Goal: Information Seeking & Learning: Check status

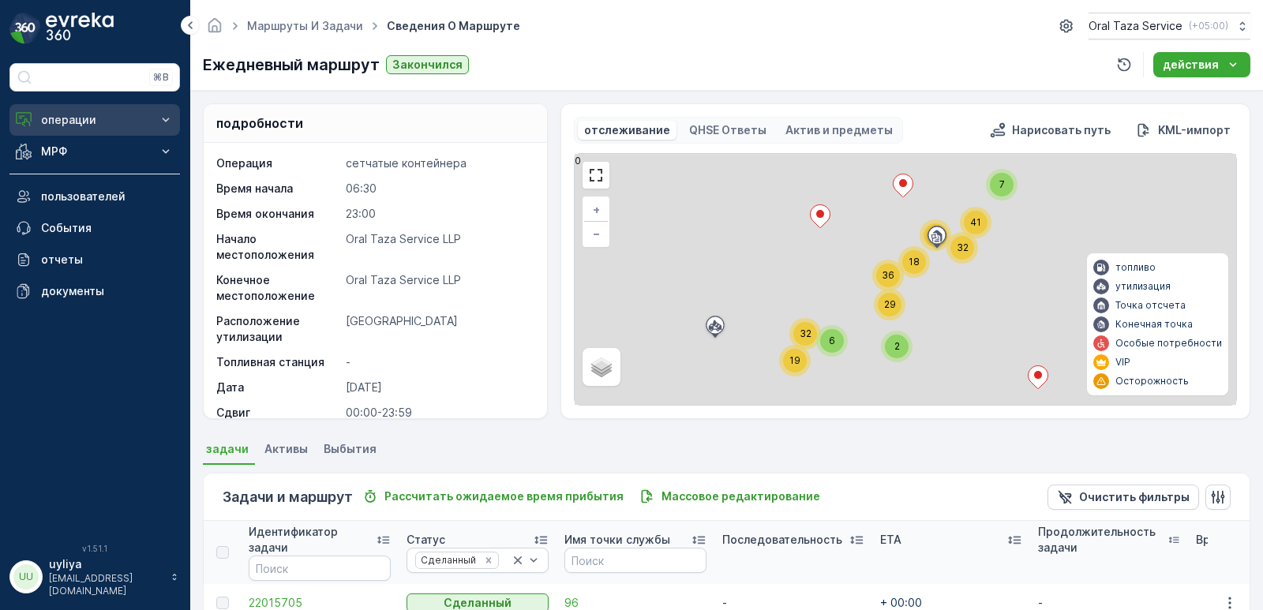
click at [88, 109] on button "операции" at bounding box center [94, 120] width 170 height 32
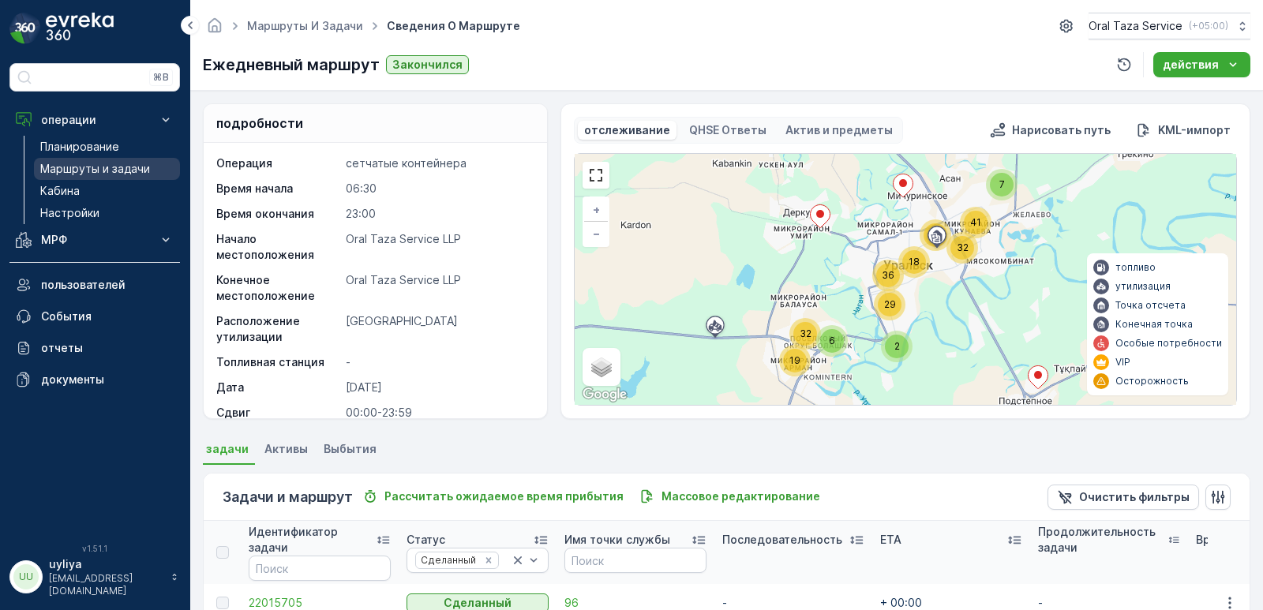
click at [97, 175] on p "Маршруты и задачи" at bounding box center [95, 169] width 110 height 16
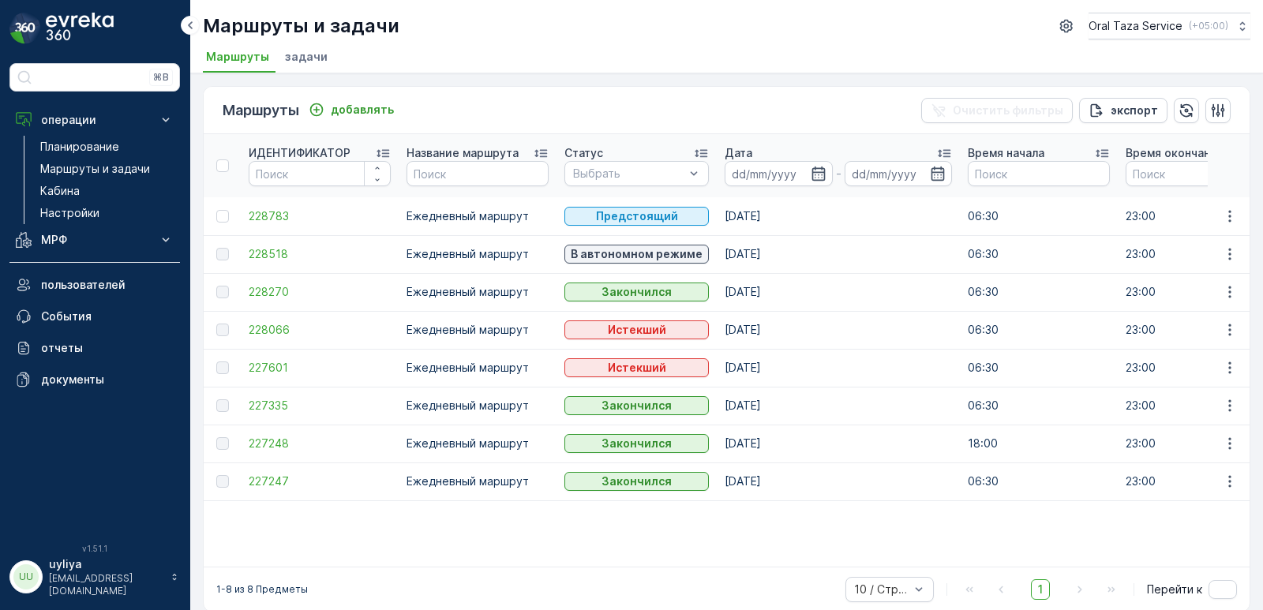
click at [296, 59] on span "задачи" at bounding box center [306, 57] width 43 height 16
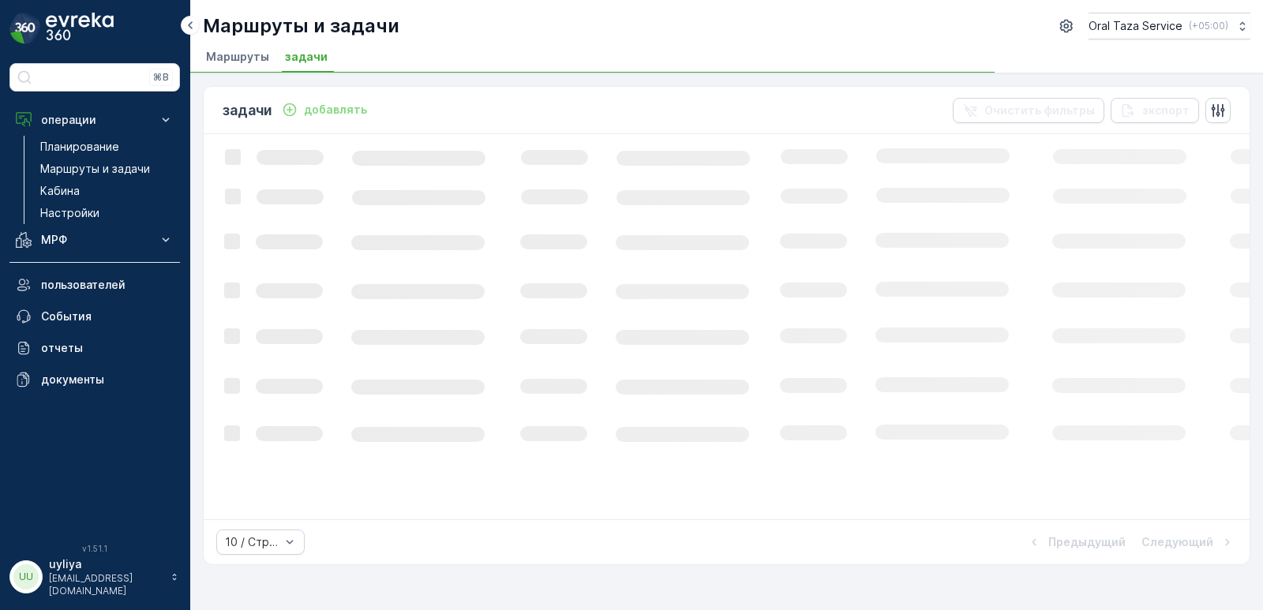
click at [227, 55] on span "Маршруты" at bounding box center [237, 57] width 63 height 16
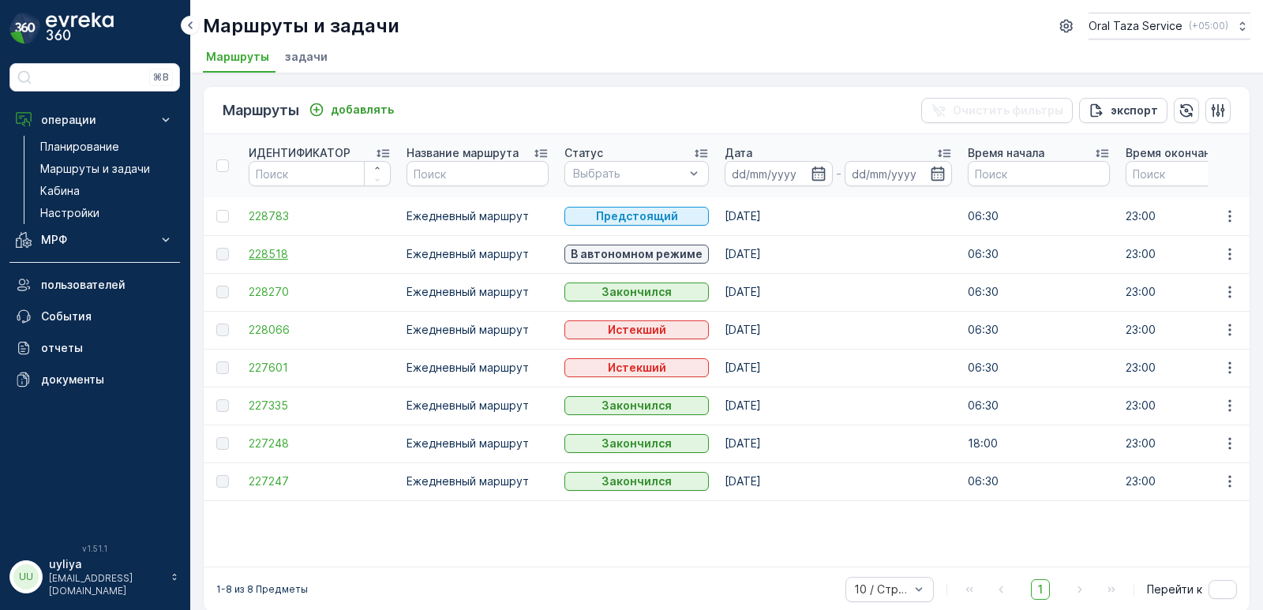
click at [281, 249] on span "228518" at bounding box center [320, 254] width 142 height 16
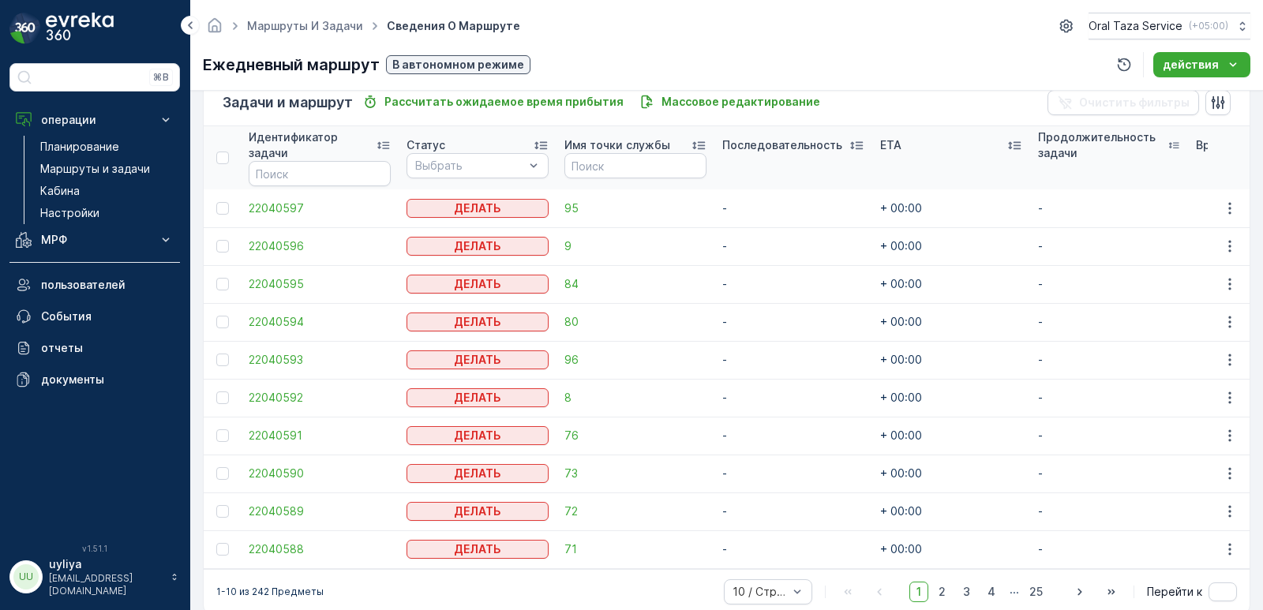
scroll to position [316, 0]
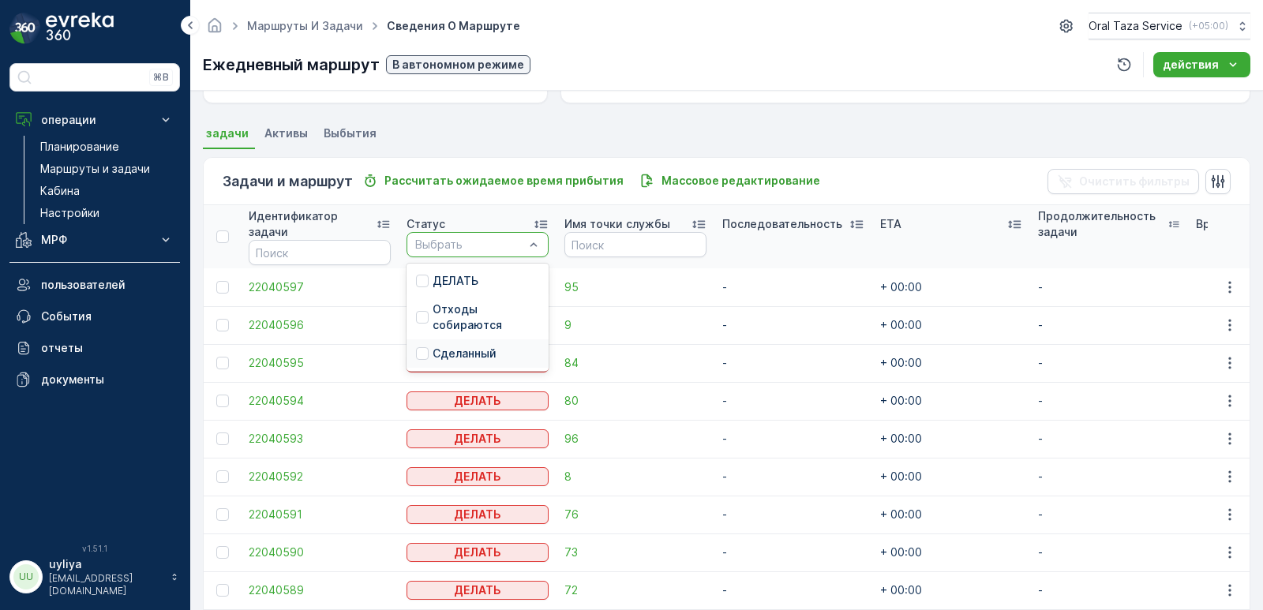
click at [458, 359] on p "Сделанный" at bounding box center [465, 354] width 64 height 16
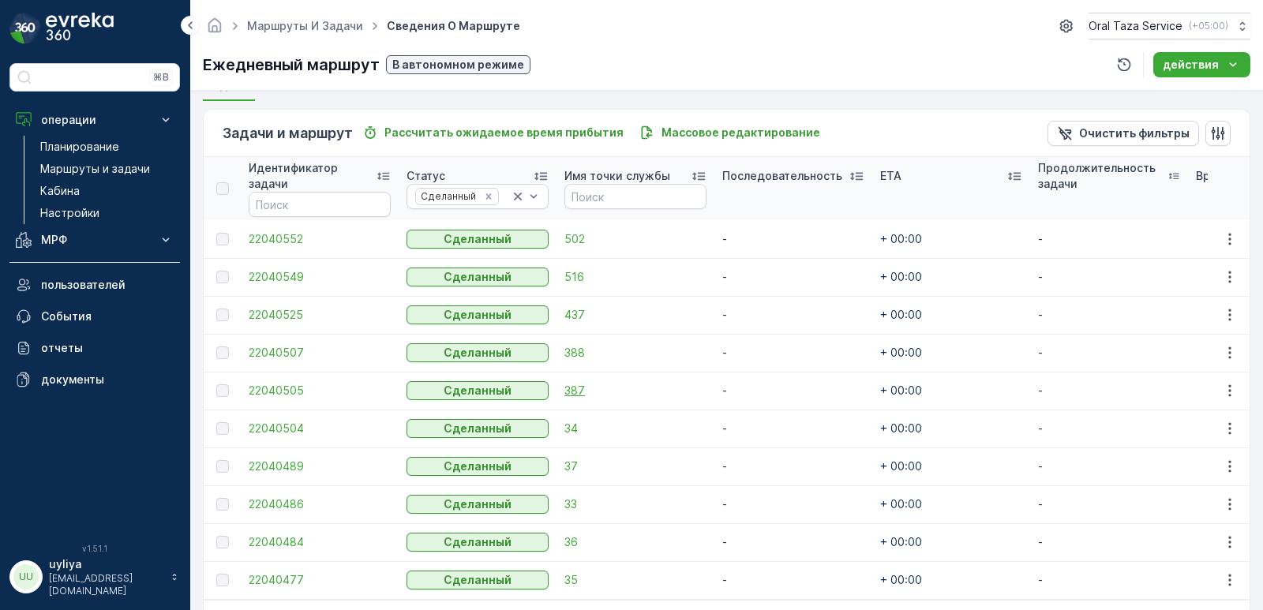
scroll to position [428, 0]
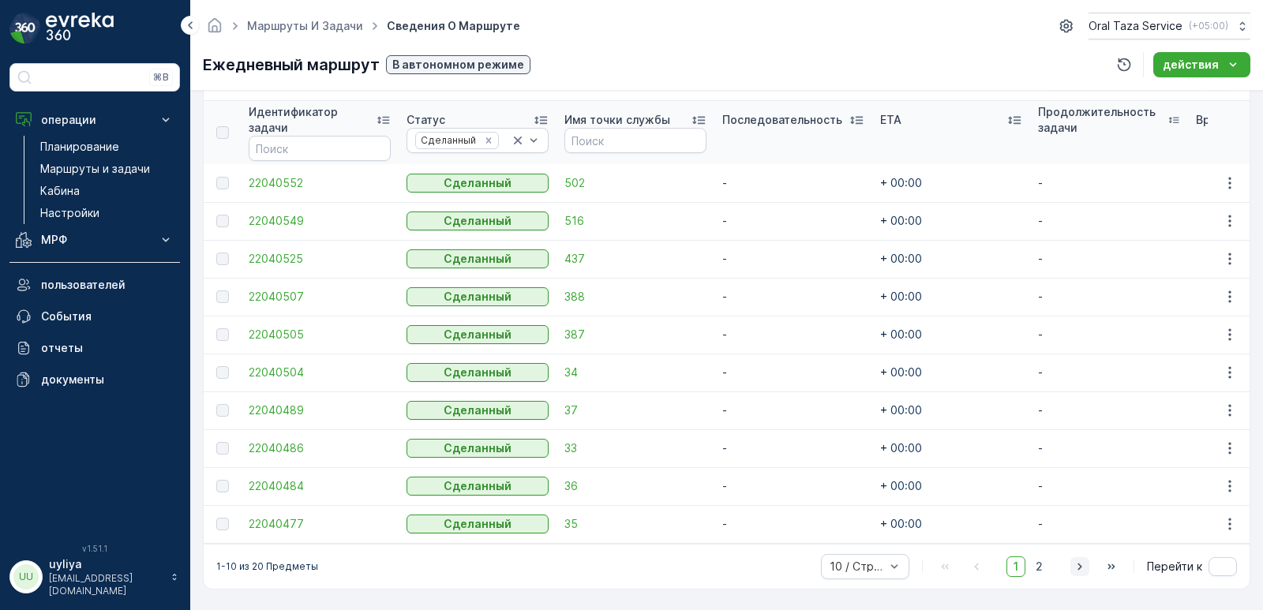
click at [1082, 564] on icon "button" at bounding box center [1080, 567] width 16 height 16
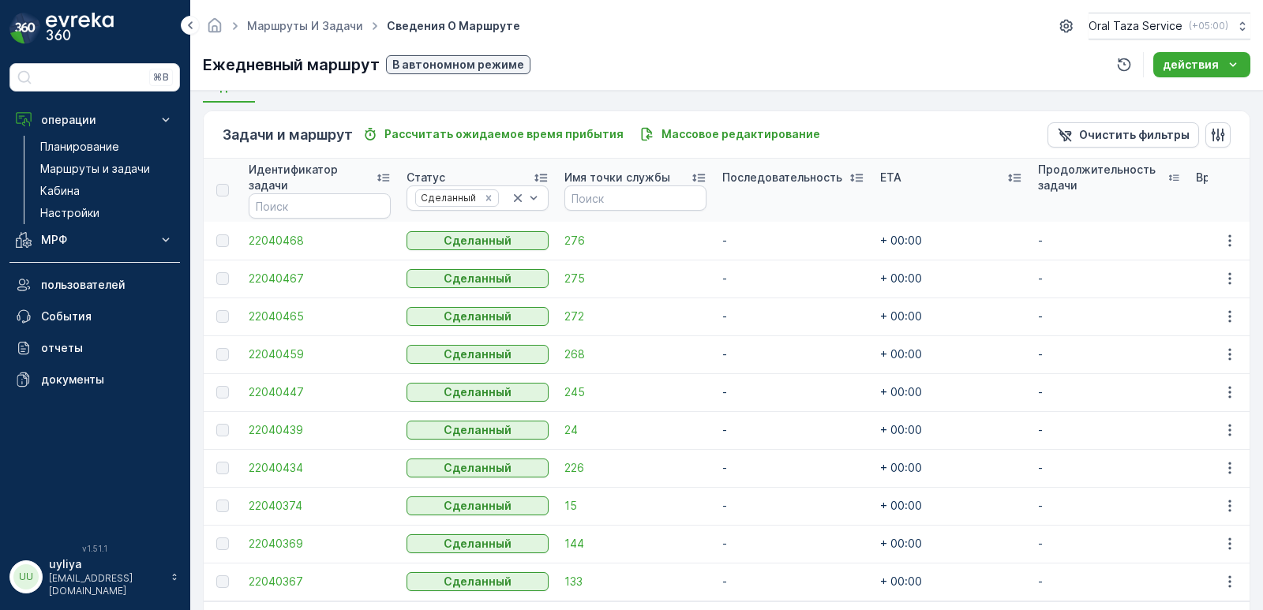
scroll to position [428, 0]
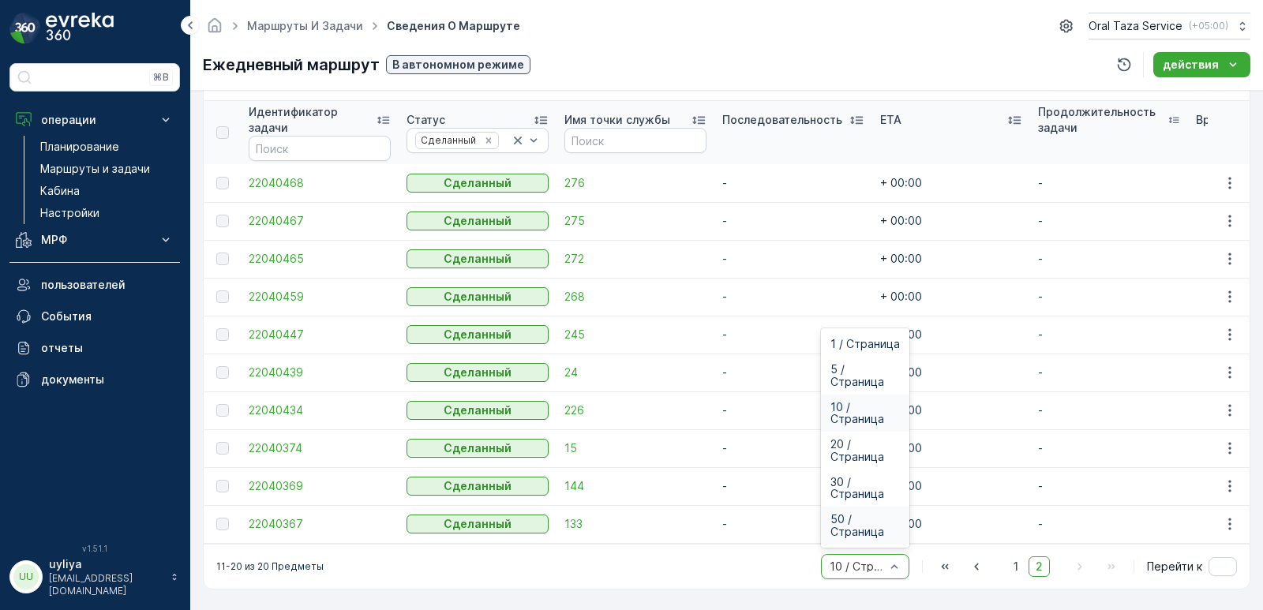
click at [847, 536] on span "50 / Страница" at bounding box center [864, 525] width 69 height 25
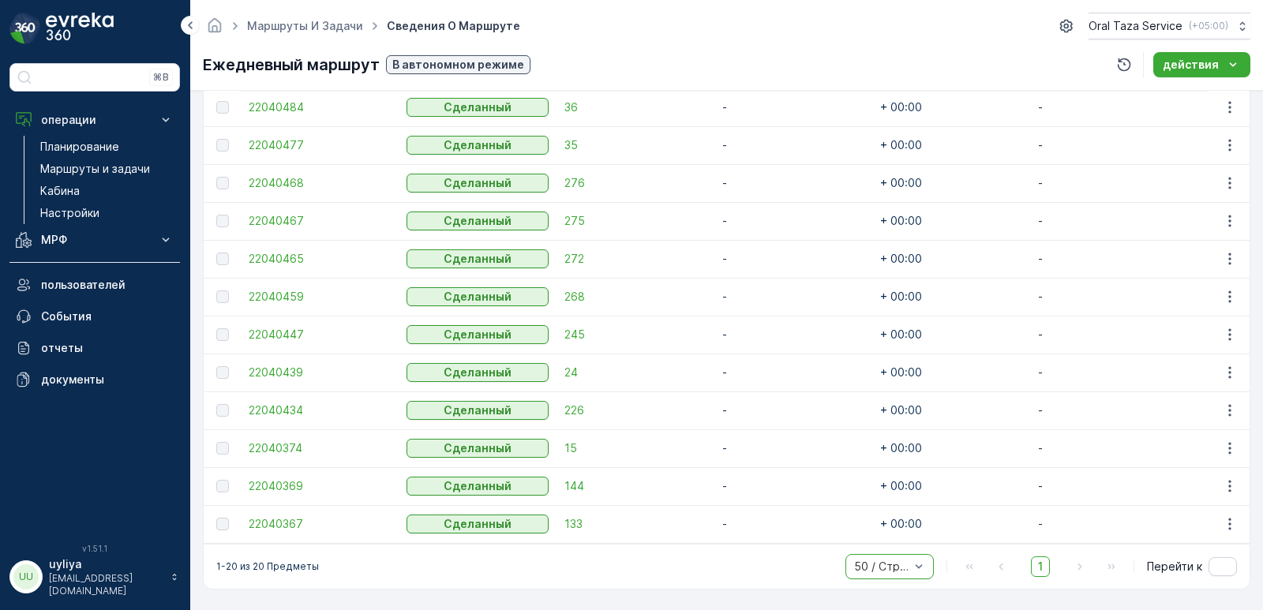
scroll to position [807, 0]
click at [647, 99] on span "36" at bounding box center [635, 107] width 142 height 16
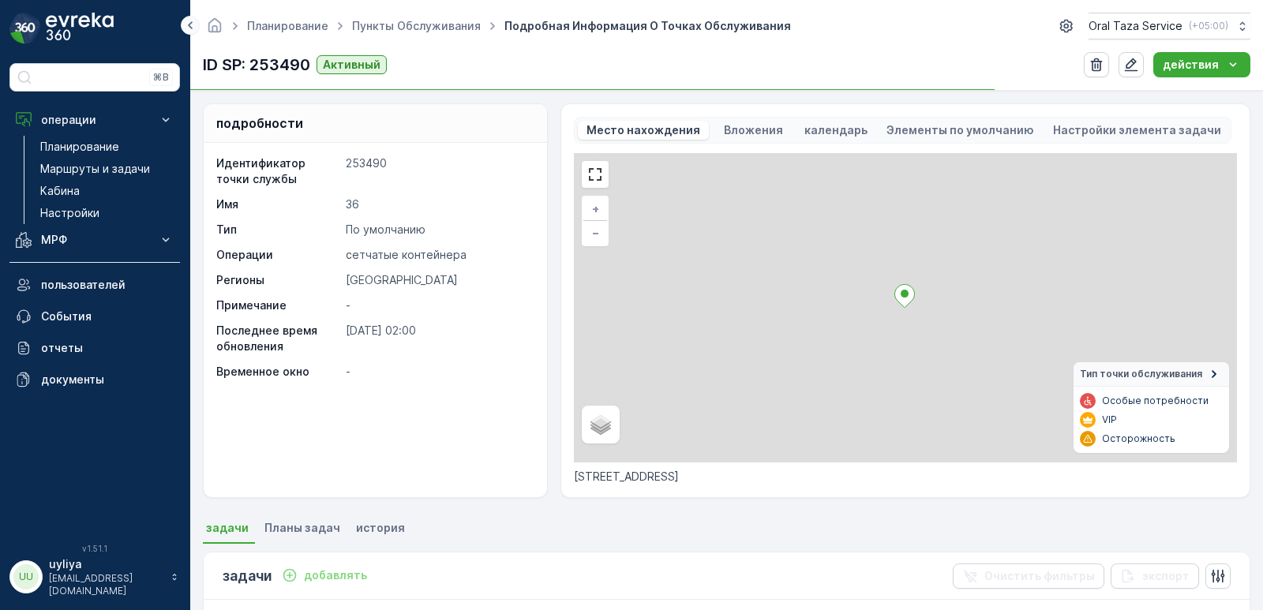
click at [190, 25] on icon at bounding box center [190, 25] width 17 height 19
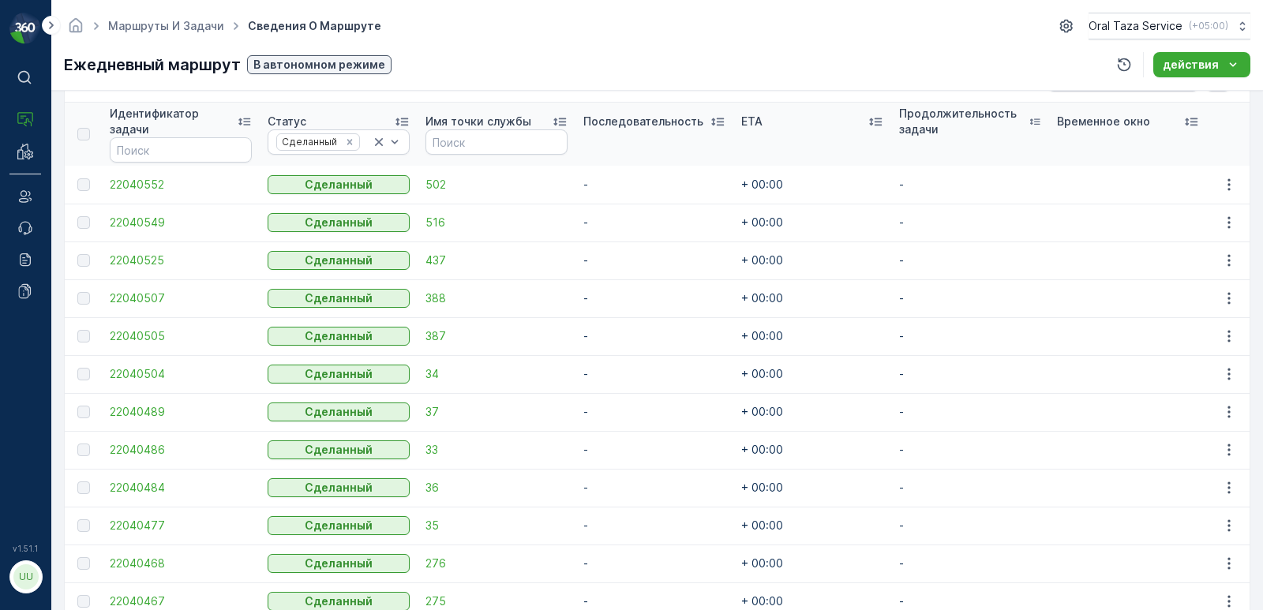
scroll to position [412, 0]
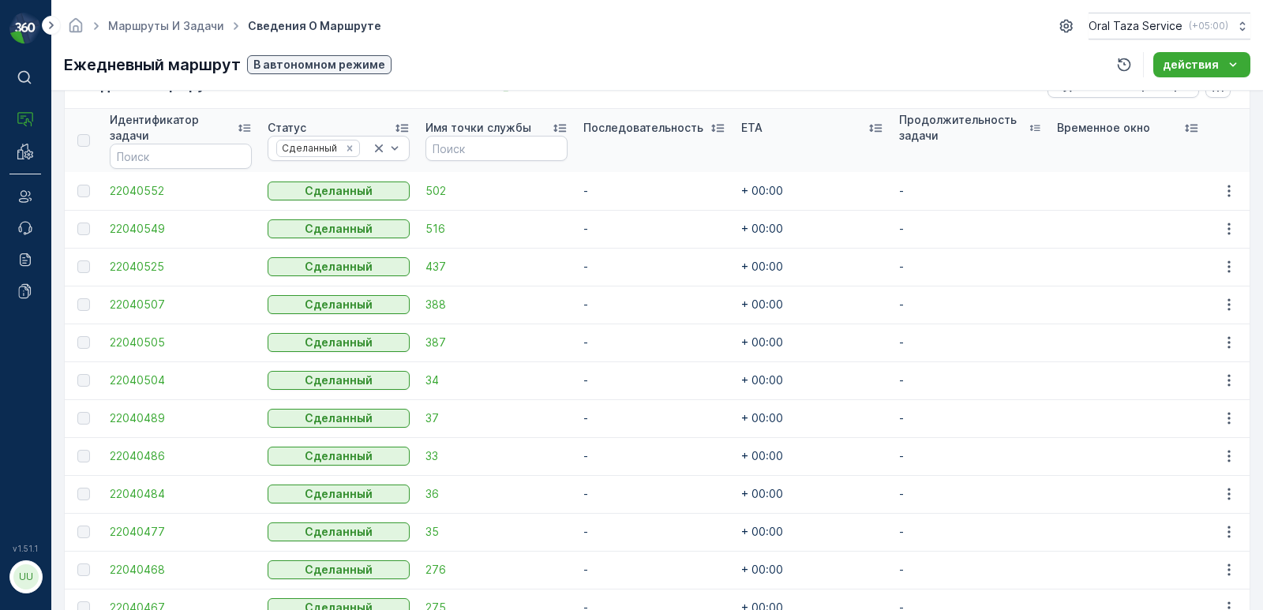
click at [394, 210] on td "Сделанный" at bounding box center [339, 229] width 158 height 38
click at [398, 260] on tbody "22040552 Сделанный 502 - + 00:00 - 22040549 Сделанный 516 - + 00:00 - 22040525 …" at bounding box center [657, 551] width 1185 height 758
click at [260, 230] on td "Сделанный" at bounding box center [339, 229] width 158 height 38
click at [136, 223] on span "22040549" at bounding box center [181, 229] width 142 height 16
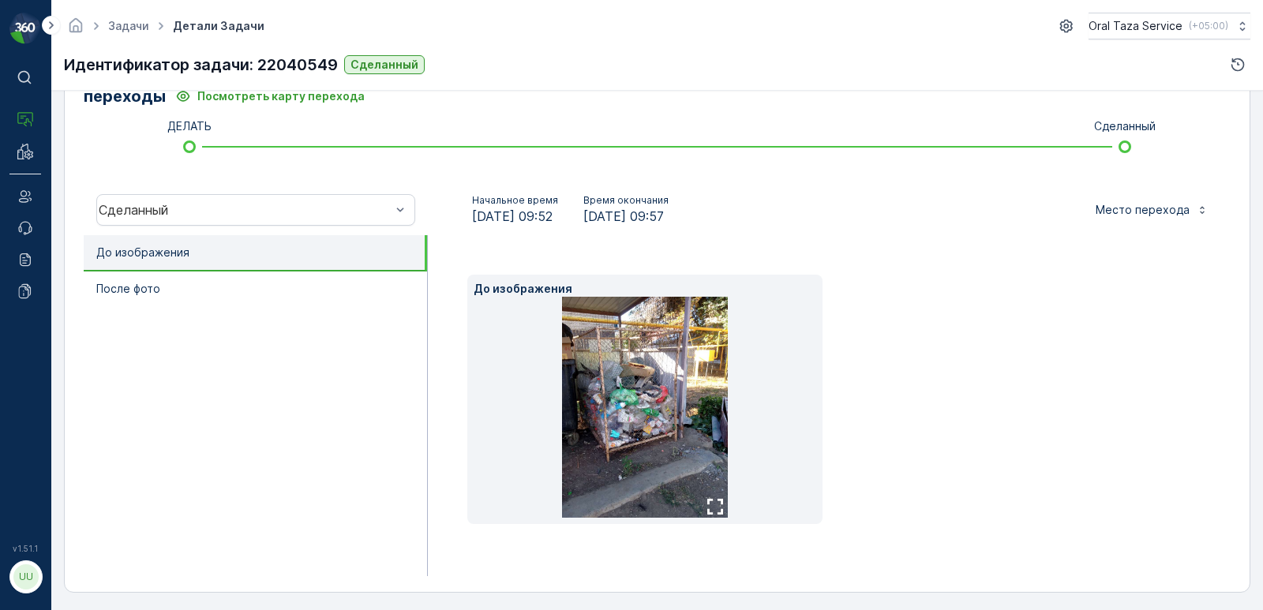
scroll to position [409, 0]
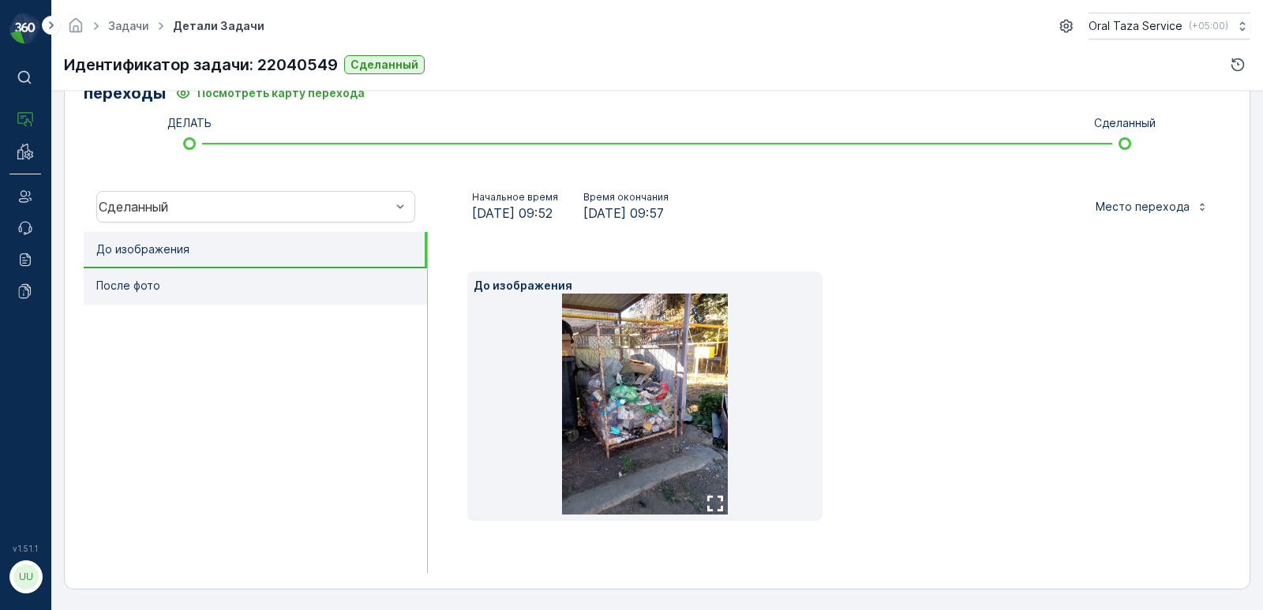
click at [155, 287] on p "После фото" at bounding box center [128, 286] width 64 height 16
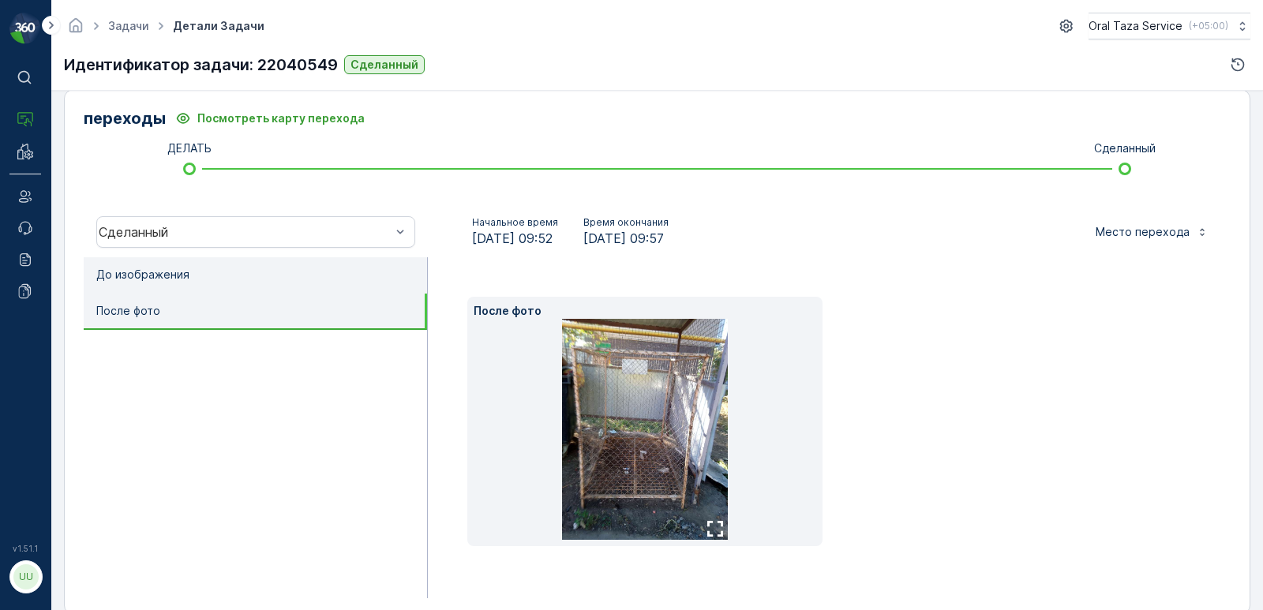
click at [178, 257] on li "До изображения" at bounding box center [255, 275] width 343 height 36
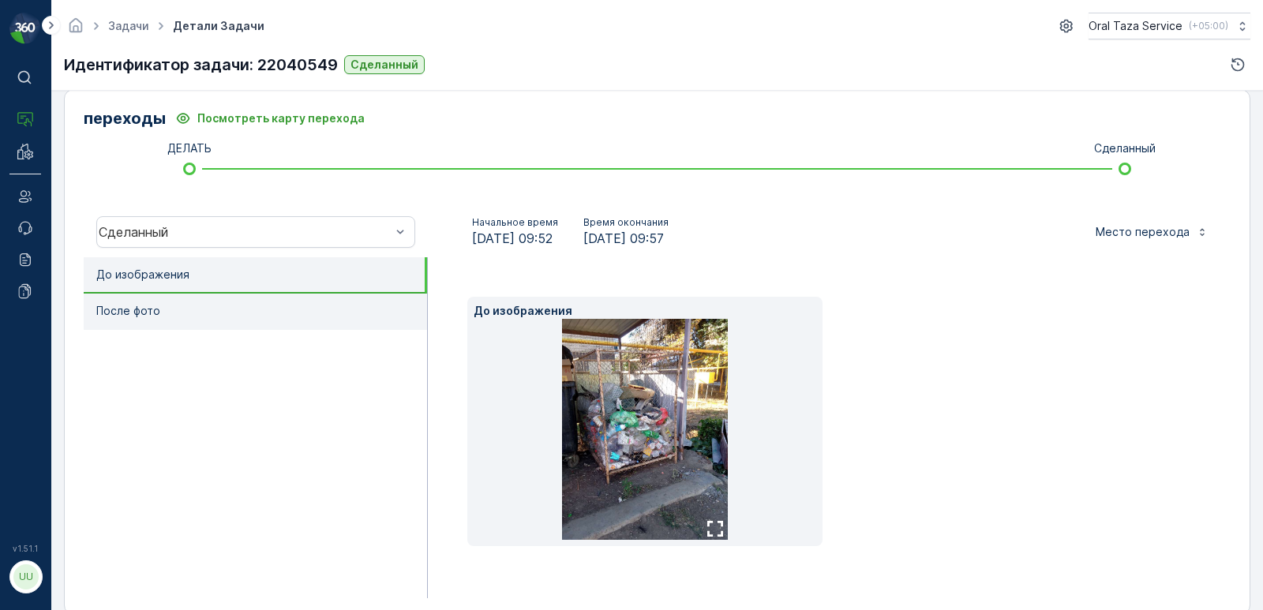
click at [179, 309] on li "После фото" at bounding box center [255, 312] width 343 height 36
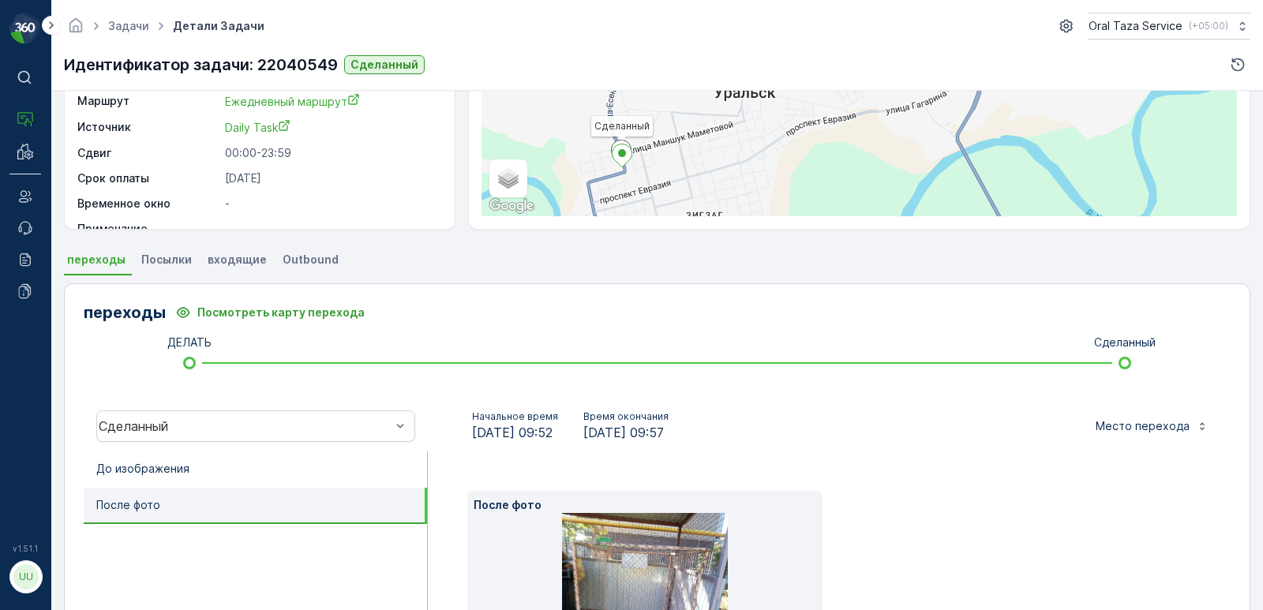
scroll to position [0, 0]
